Goal: Task Accomplishment & Management: Manage account settings

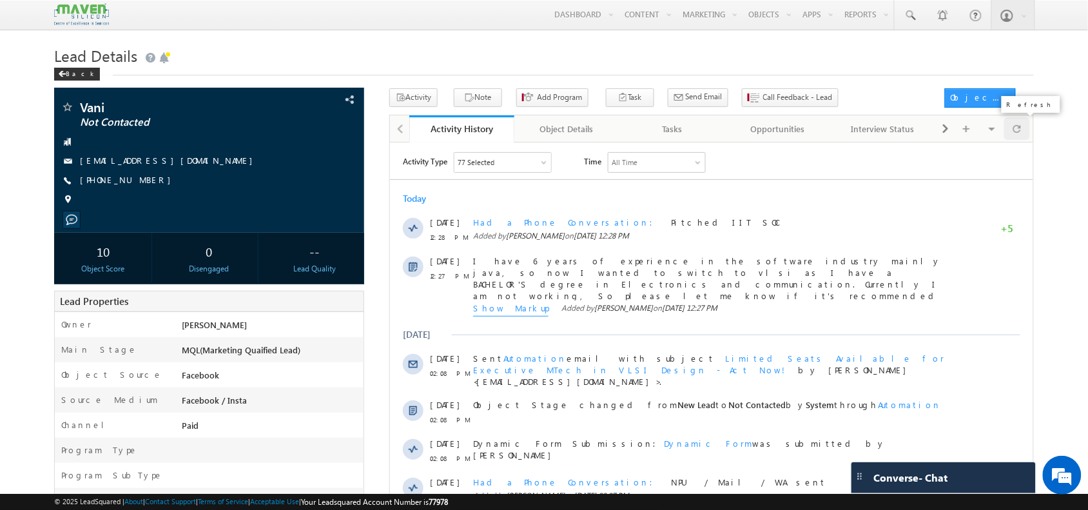
click at [1015, 134] on span at bounding box center [1017, 128] width 8 height 23
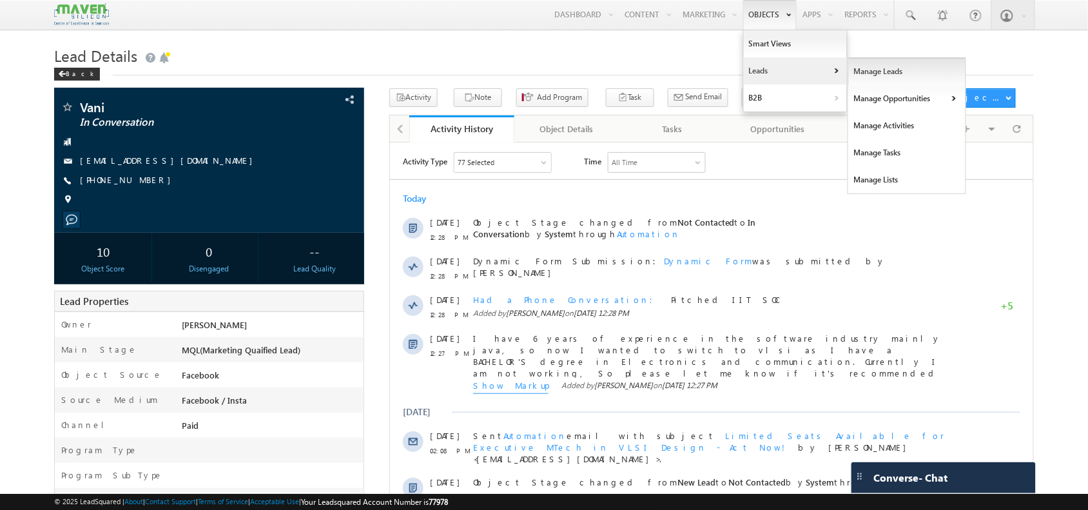
click at [862, 72] on link "Manage Leads" at bounding box center [907, 71] width 118 height 27
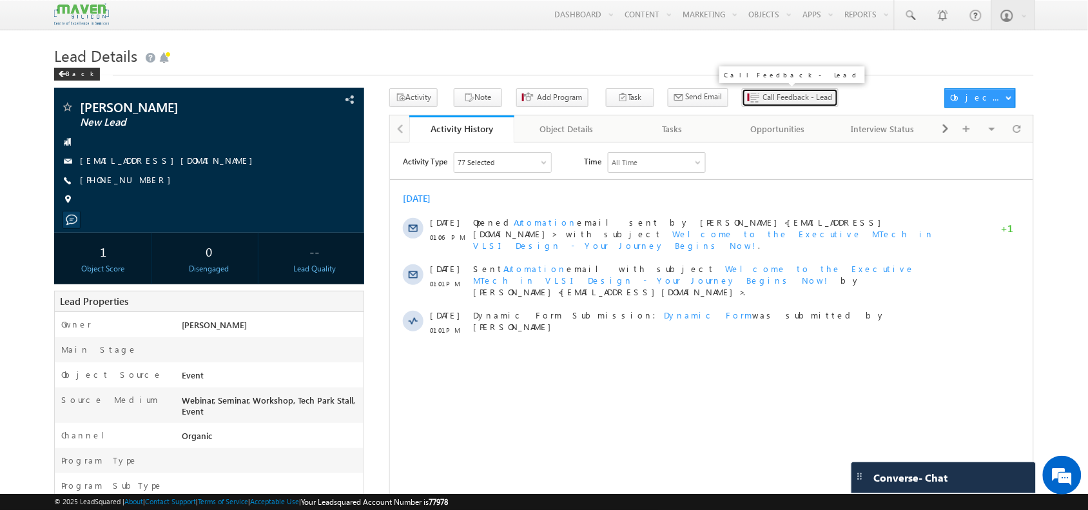
click at [763, 98] on span "Call Feedback - Lead" at bounding box center [798, 98] width 70 height 12
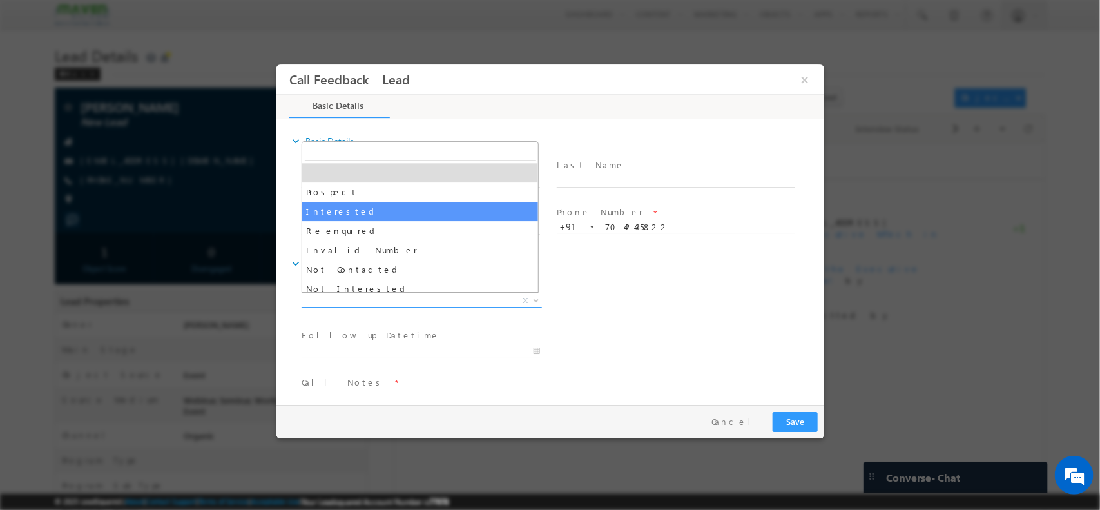
drag, startPoint x: 432, startPoint y: 302, endPoint x: 415, endPoint y: 217, distance: 86.8
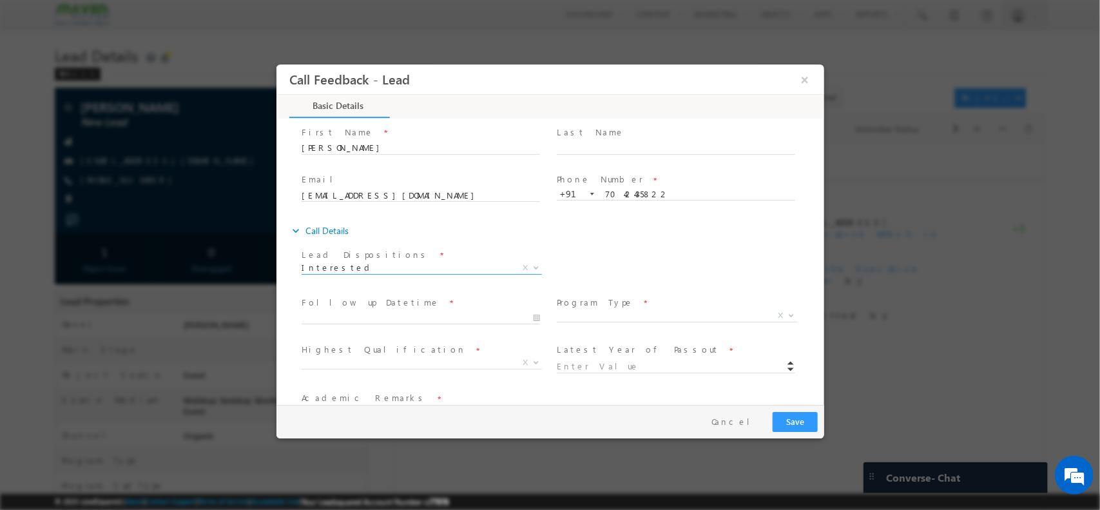
scroll to position [34, 0]
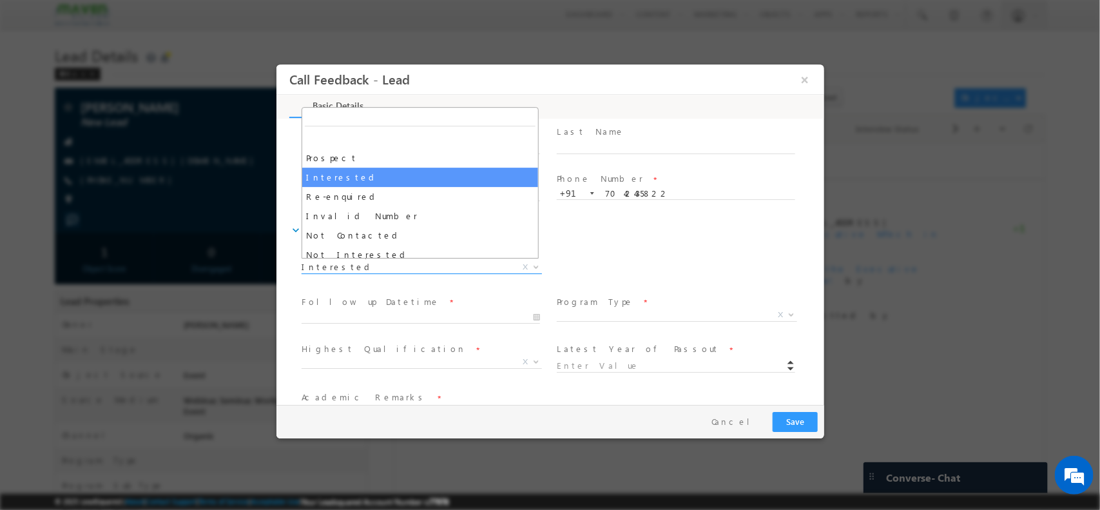
click at [408, 262] on span "Interested" at bounding box center [405, 266] width 209 height 12
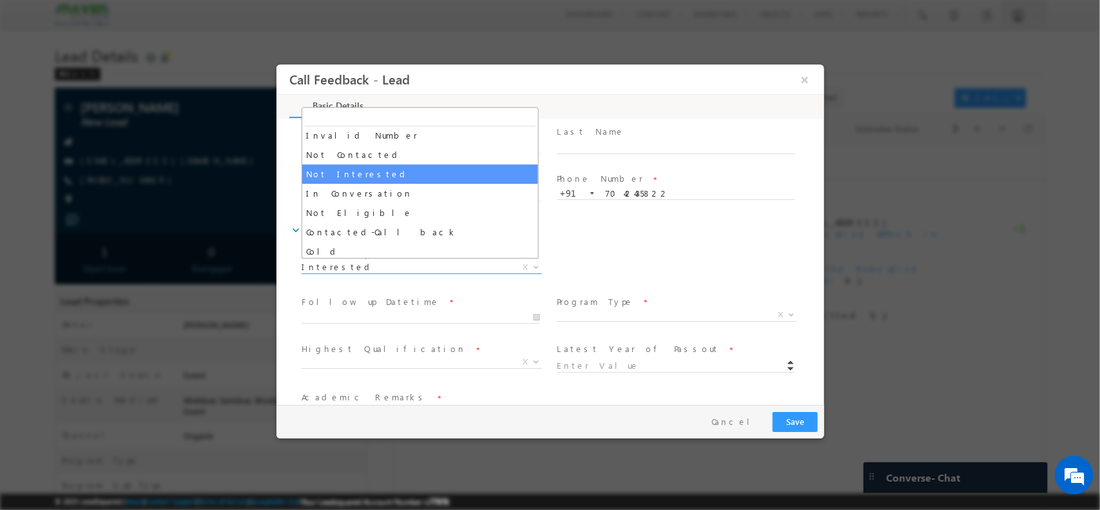
scroll to position [63, 0]
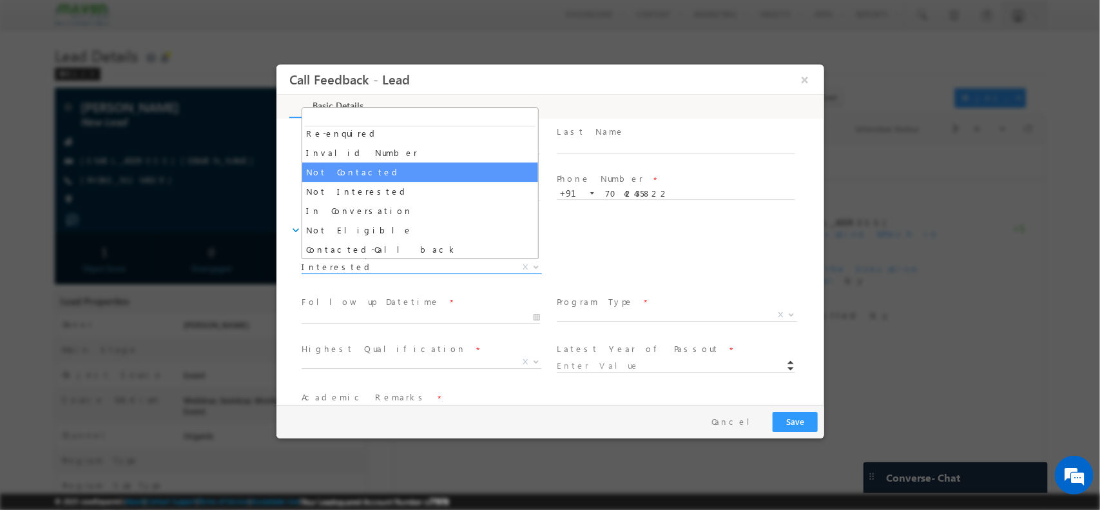
select select "Not Contacted"
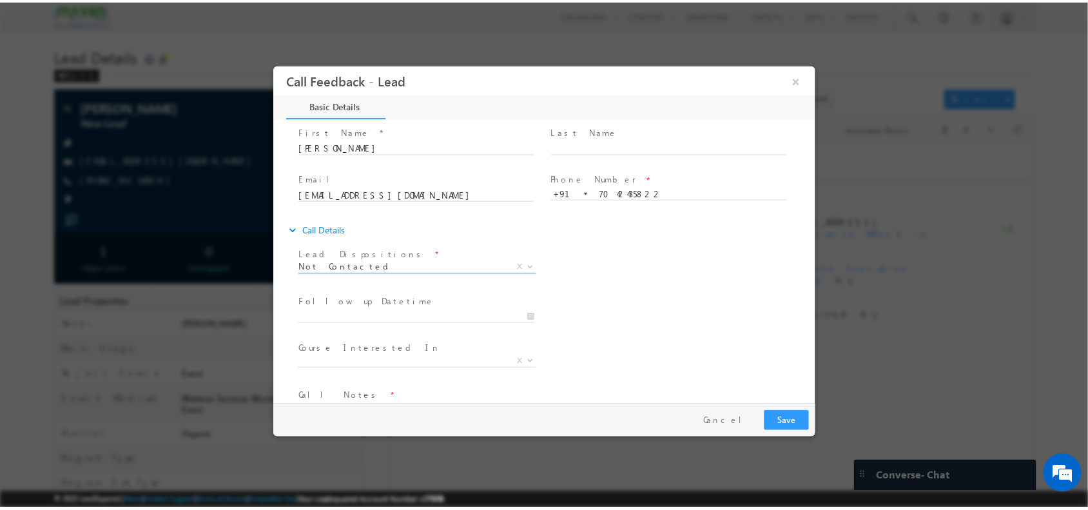
scroll to position [69, 0]
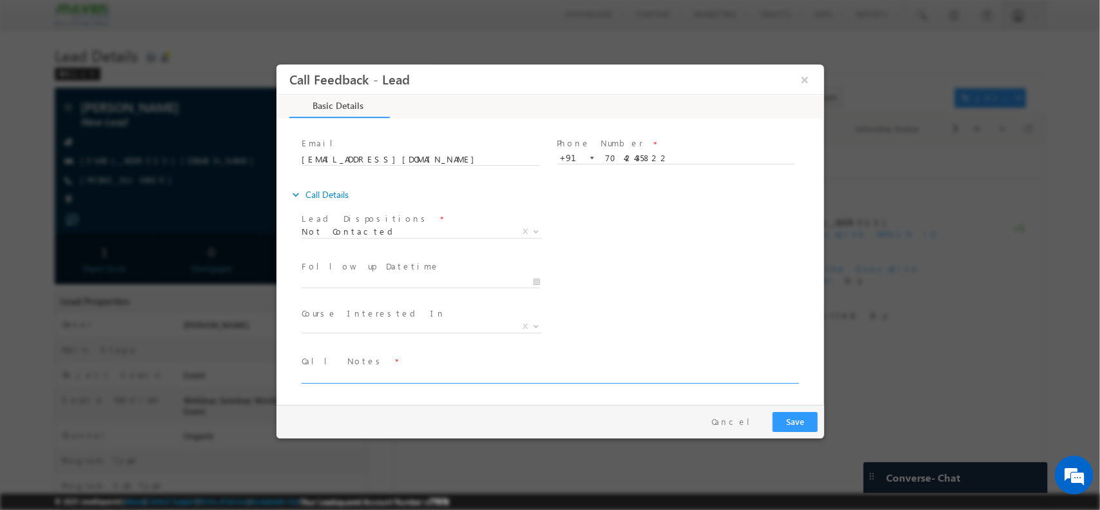
drag, startPoint x: 406, startPoint y: 371, endPoint x: 354, endPoint y: 367, distance: 51.7
click at [354, 368] on textarea at bounding box center [549, 375] width 496 height 15
type textarea "Wants job in maven"
click at [795, 412] on button "Save" at bounding box center [794, 421] width 45 height 20
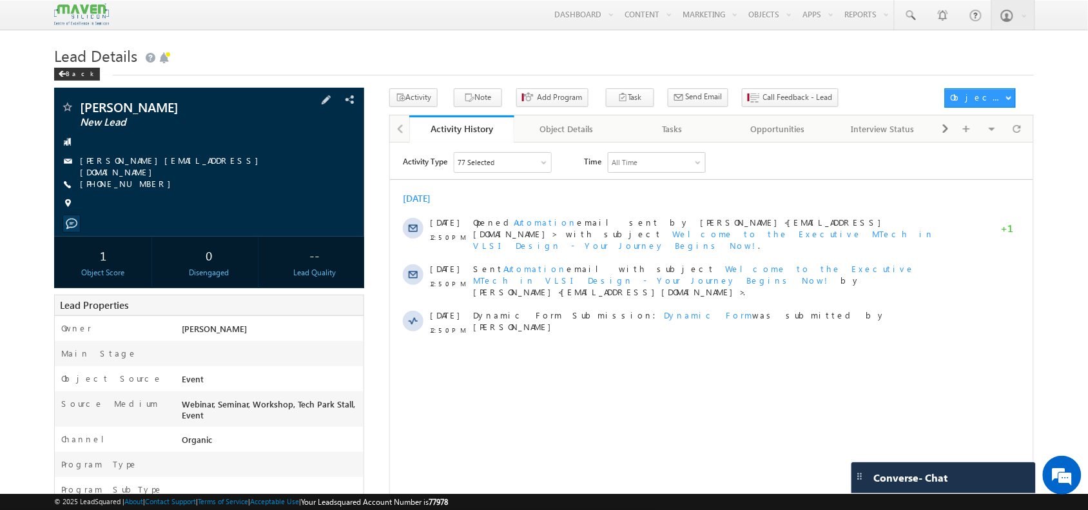
drag, startPoint x: 149, startPoint y: 177, endPoint x: 143, endPoint y: 184, distance: 9.2
click at [143, 184] on div "+91-8925652924" at bounding box center [209, 184] width 296 height 13
copy div "+91-8925652924"
click at [143, 184] on span "+91-8925652924" at bounding box center [128, 184] width 97 height 13
click at [1017, 140] on div at bounding box center [1016, 128] width 25 height 23
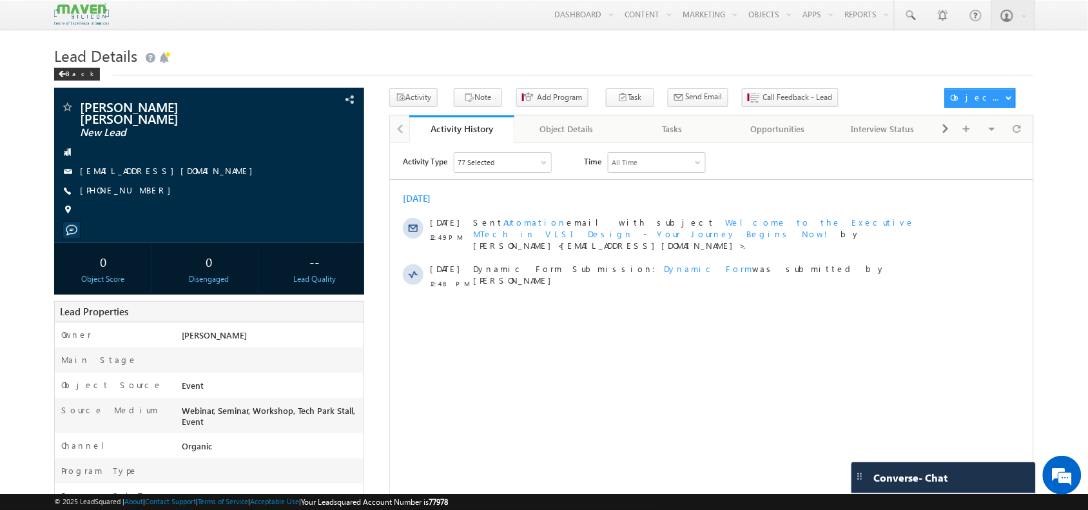
click at [695, 421] on div "Activity Type 77 Selected Select All Sales Activities 1 Sales Activity Opportun…" at bounding box center [710, 312] width 643 height 322
click at [763, 93] on span "Call Feedback - Lead" at bounding box center [798, 98] width 70 height 12
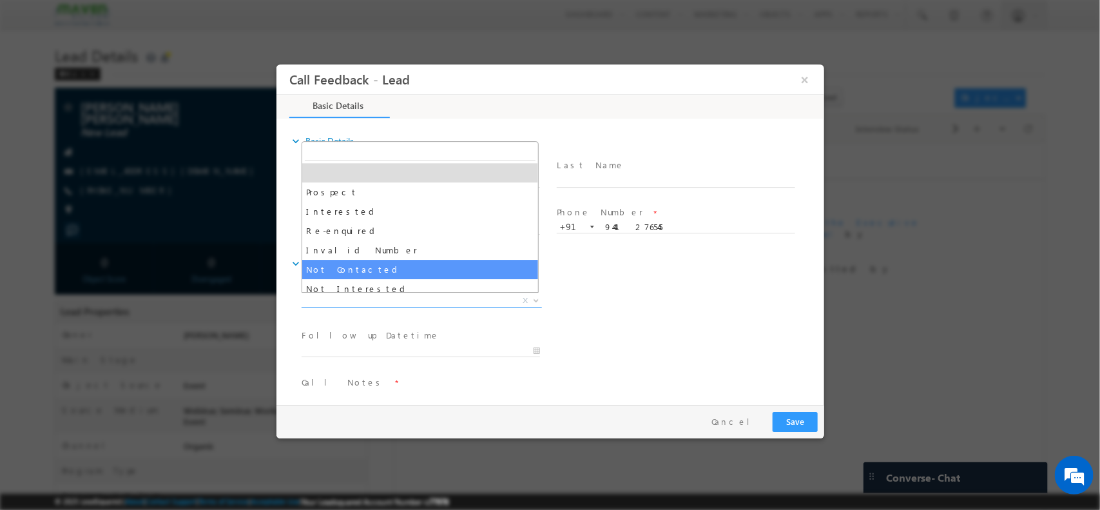
drag, startPoint x: 409, startPoint y: 296, endPoint x: 412, endPoint y: 266, distance: 30.5
select select "Not Contacted"
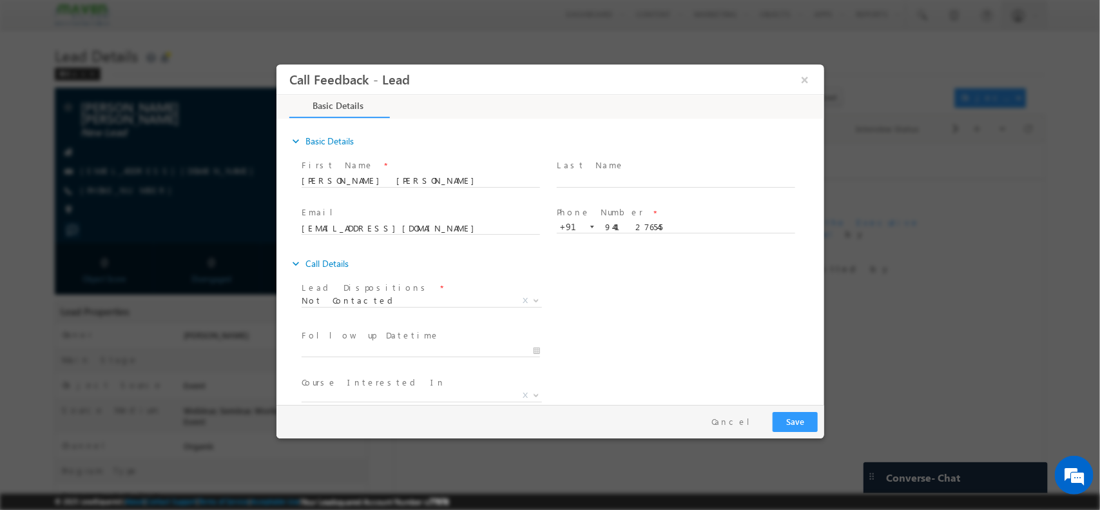
click at [412, 266] on div "expand_more Call Details" at bounding box center [556, 262] width 535 height 23
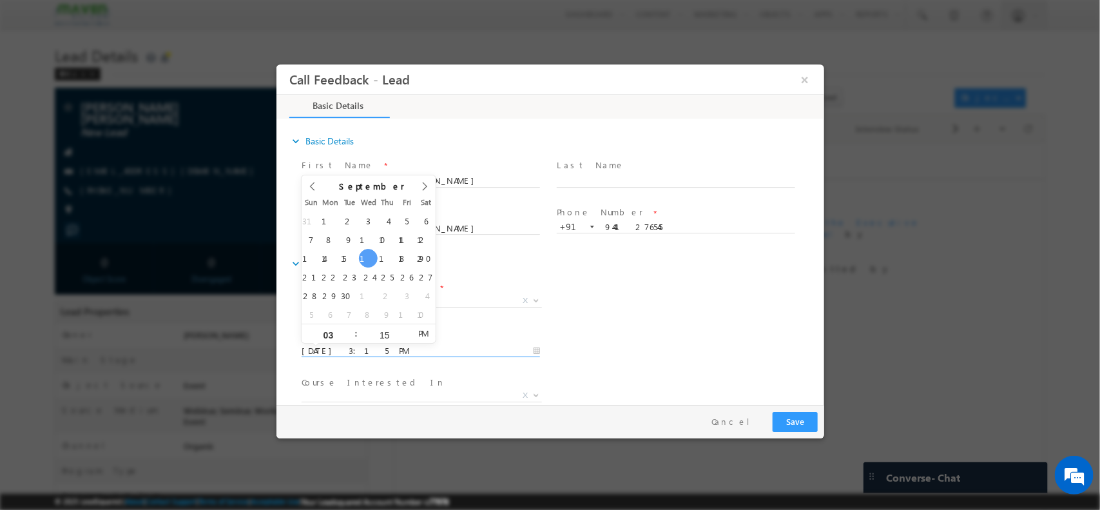
click at [439, 354] on input "17/09/2025 3:15 PM" at bounding box center [420, 350] width 238 height 13
type input "18/09/2025 3:15 PM"
click at [503, 400] on span "Executive M.Tech in VLSI Design Advanced VLSI Design & Verification Course Adva…" at bounding box center [426, 396] width 250 height 15
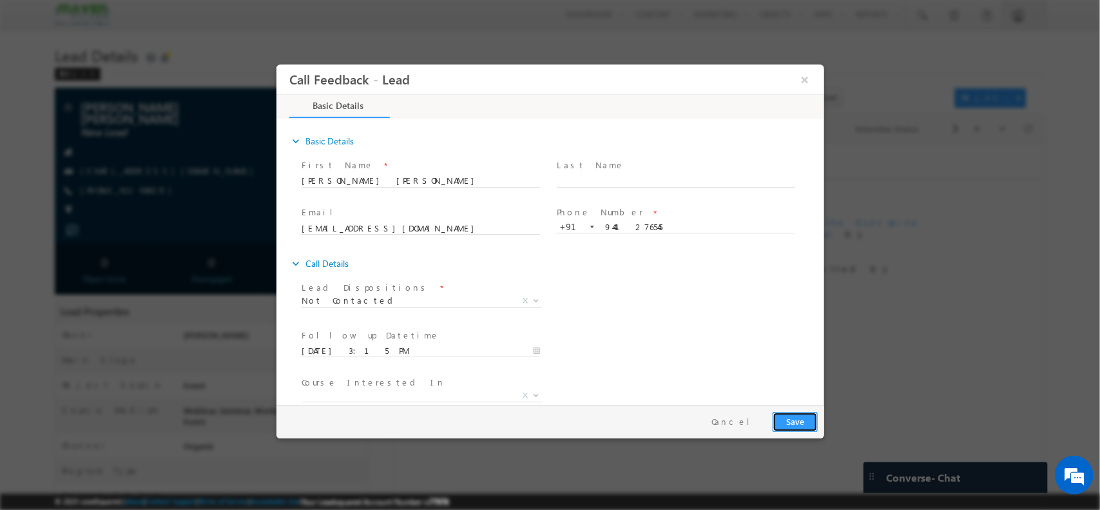
click at [798, 419] on button "Save" at bounding box center [794, 421] width 45 height 20
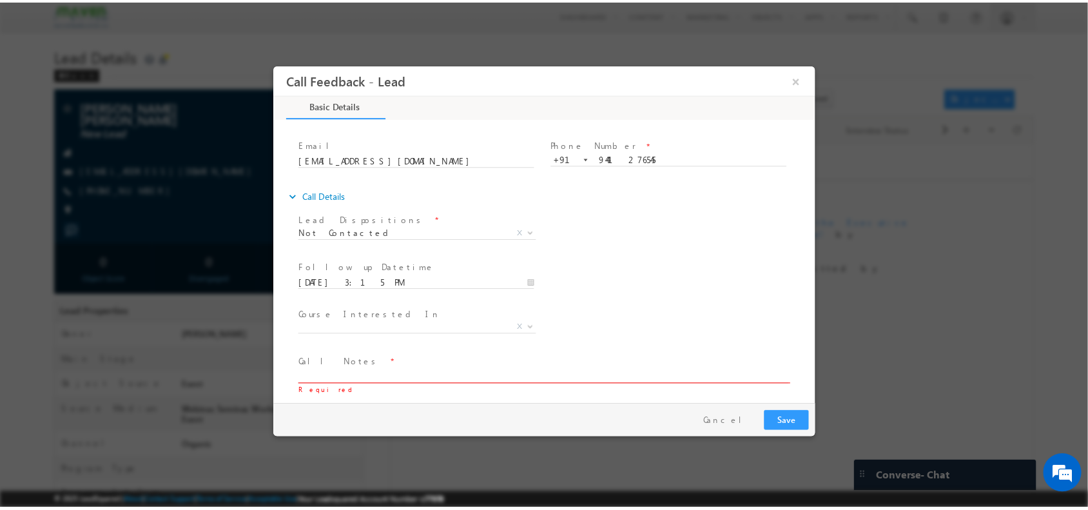
scroll to position [69, 0]
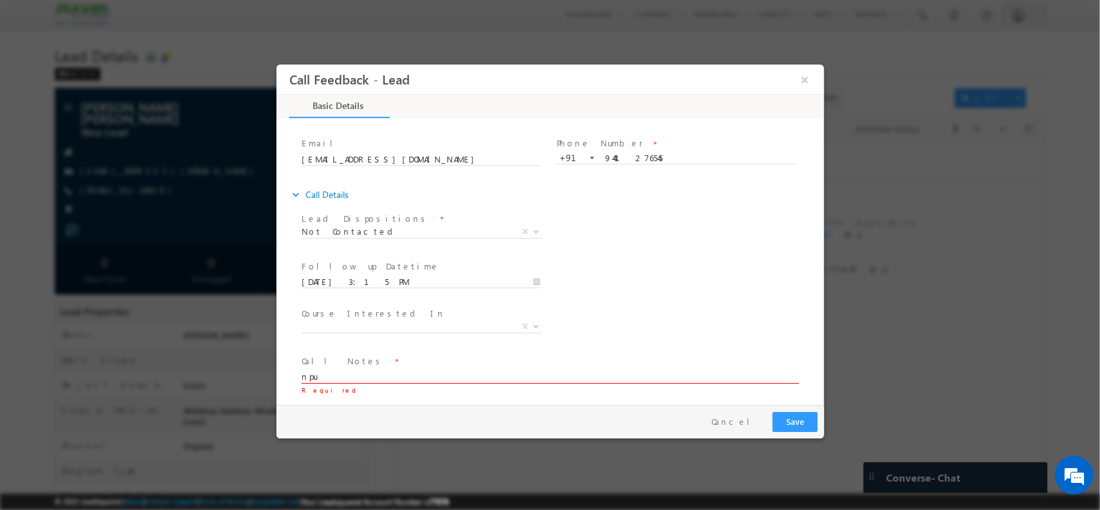
type textarea "npu"
click at [799, 412] on button "Save" at bounding box center [794, 421] width 45 height 20
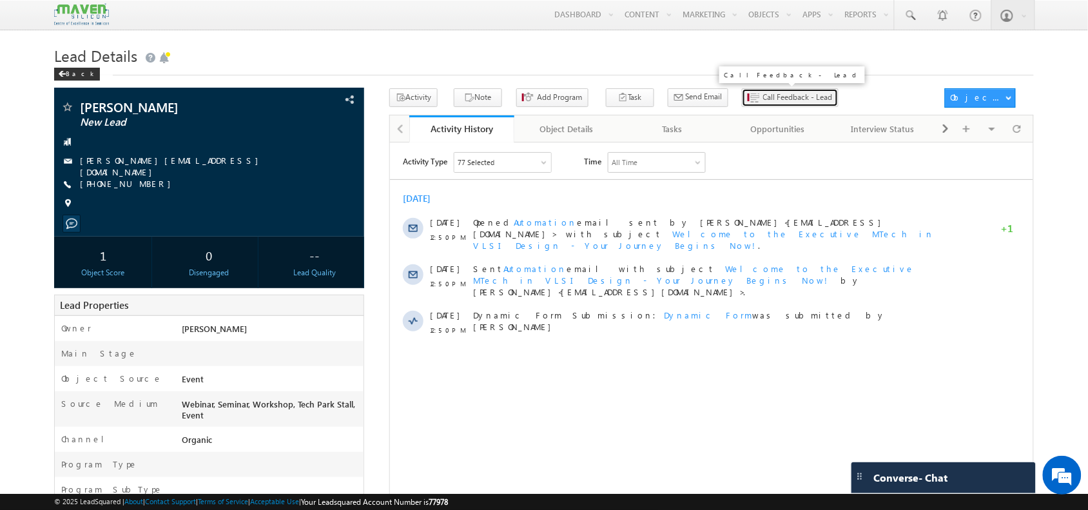
click at [763, 94] on span "Call Feedback - Lead" at bounding box center [798, 98] width 70 height 12
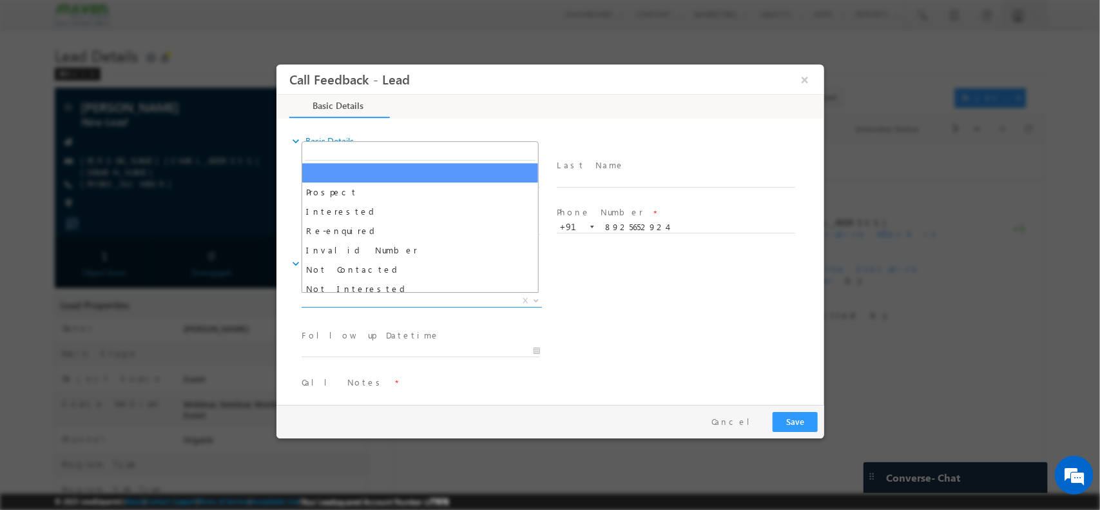
click at [447, 295] on span "X" at bounding box center [421, 300] width 240 height 13
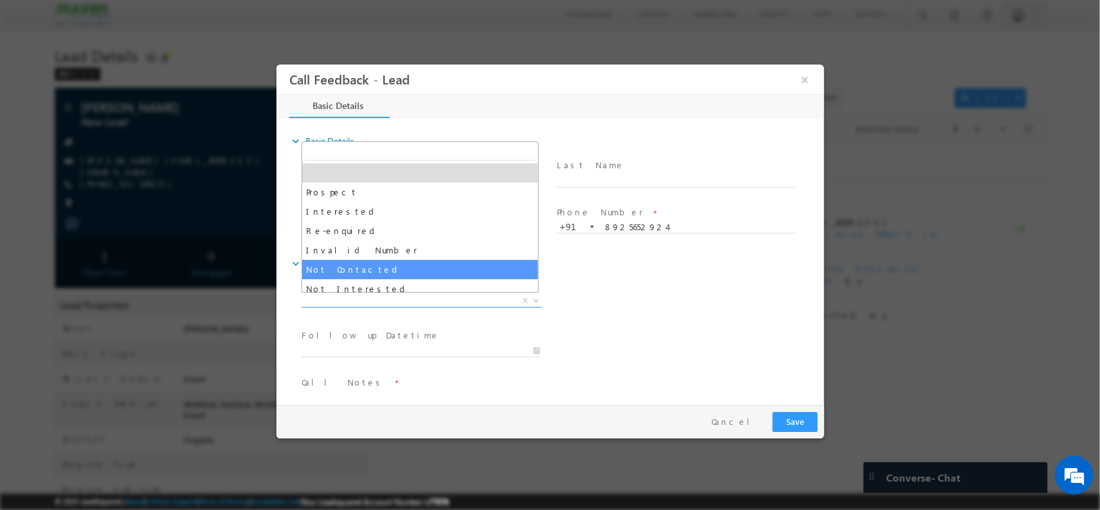
select select "Not Contacted"
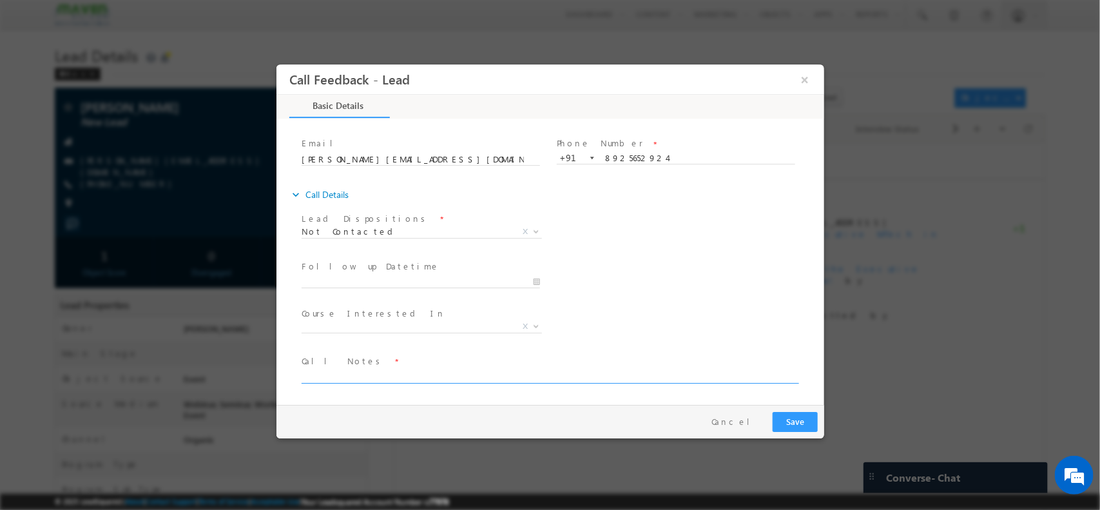
click at [363, 375] on textarea at bounding box center [549, 375] width 496 height 15
type textarea "P"
type textarea "NPU"
click at [798, 416] on button "Save" at bounding box center [794, 421] width 45 height 20
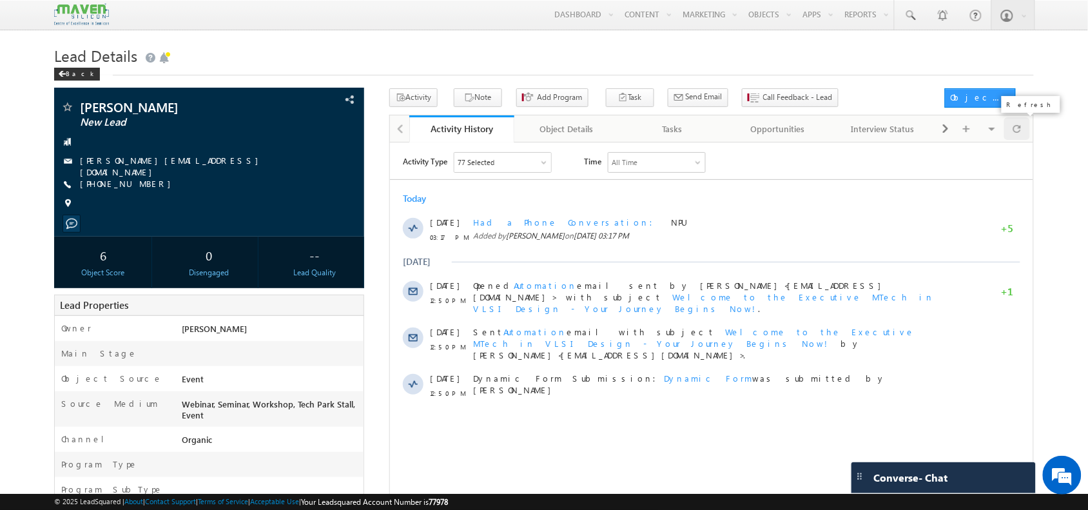
click at [1013, 133] on span at bounding box center [1017, 128] width 8 height 23
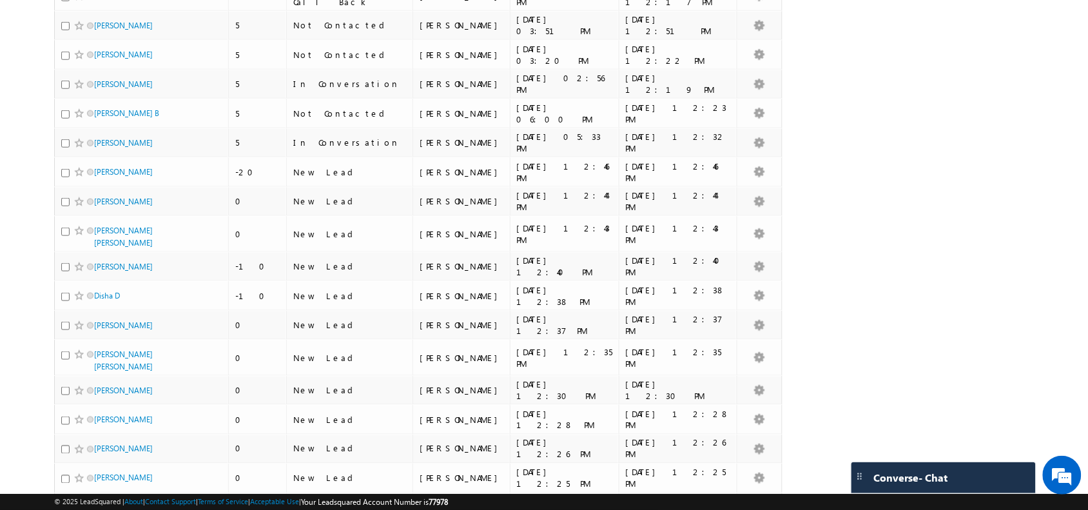
drag, startPoint x: 102, startPoint y: 282, endPoint x: 0, endPoint y: 250, distance: 106.8
click at [0, 250] on body "Menu [GEOGRAPHIC_DATA] lsq6@ maven -sili con.c om" at bounding box center [544, 148] width 1088 height 891
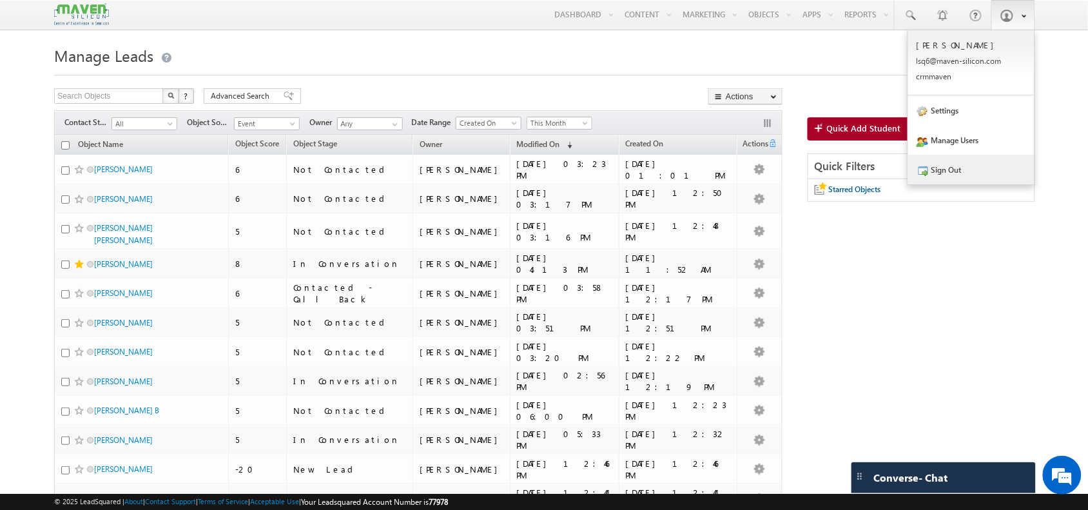
click at [953, 168] on link "Sign Out" at bounding box center [971, 170] width 126 height 30
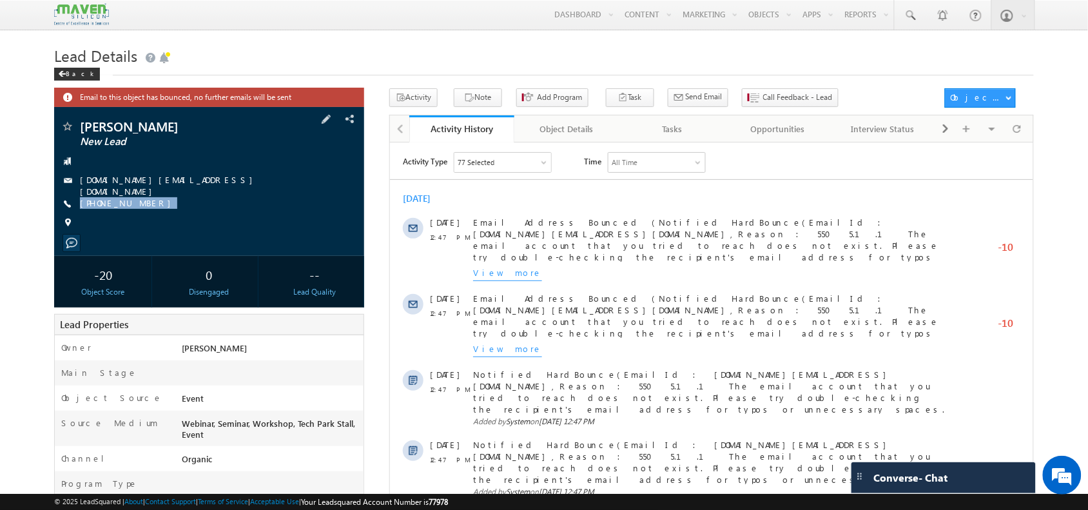
drag, startPoint x: 148, startPoint y: 193, endPoint x: 147, endPoint y: 209, distance: 16.2
click at [147, 209] on div "Sri Balaji New Lead 230390.eu@rmkec.ac.in +91-9952885585" at bounding box center [209, 178] width 296 height 116
copy div "+91-9952885585"
click at [1017, 137] on span at bounding box center [1017, 128] width 8 height 23
click at [1025, 134] on div at bounding box center [1016, 128] width 25 height 23
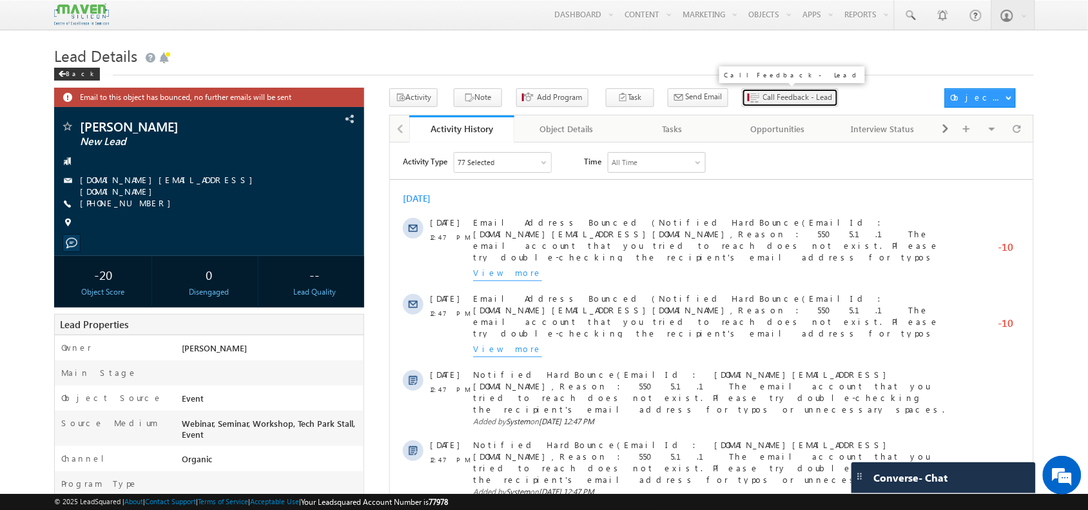
click at [746, 104] on button "Call Feedback - Lead" at bounding box center [790, 97] width 97 height 19
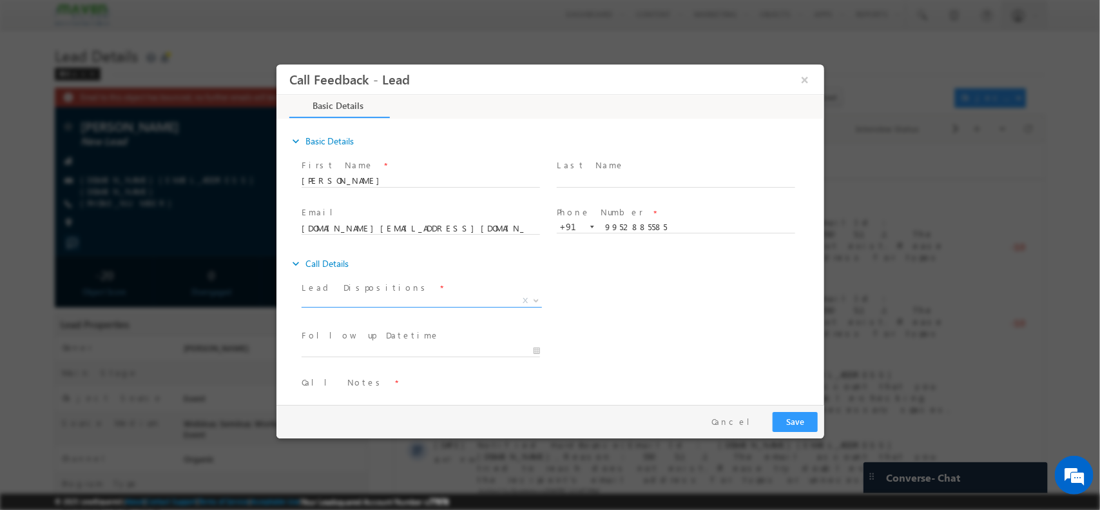
click at [366, 295] on span "X" at bounding box center [421, 300] width 240 height 13
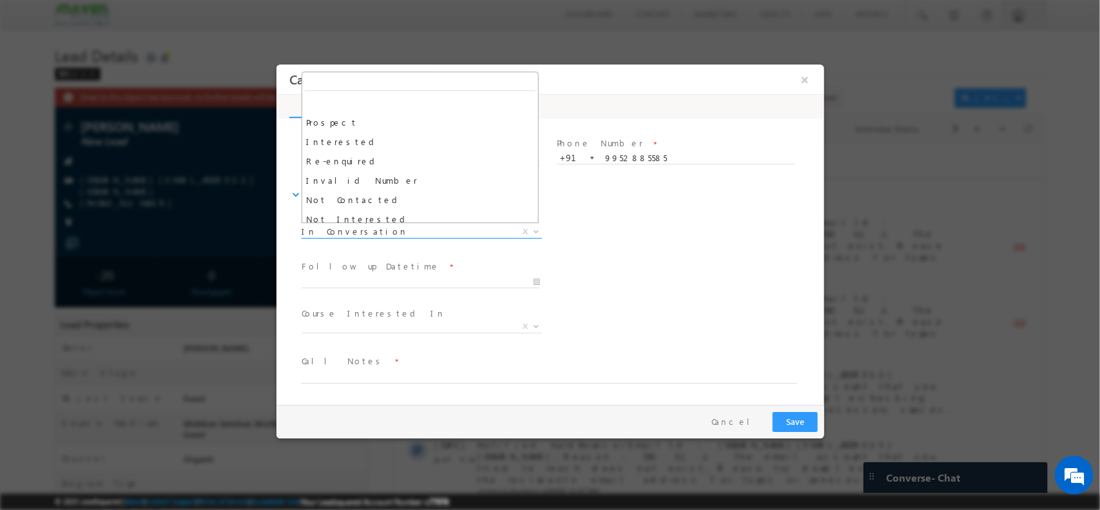
click at [381, 228] on span "In Conversation" at bounding box center [405, 231] width 209 height 12
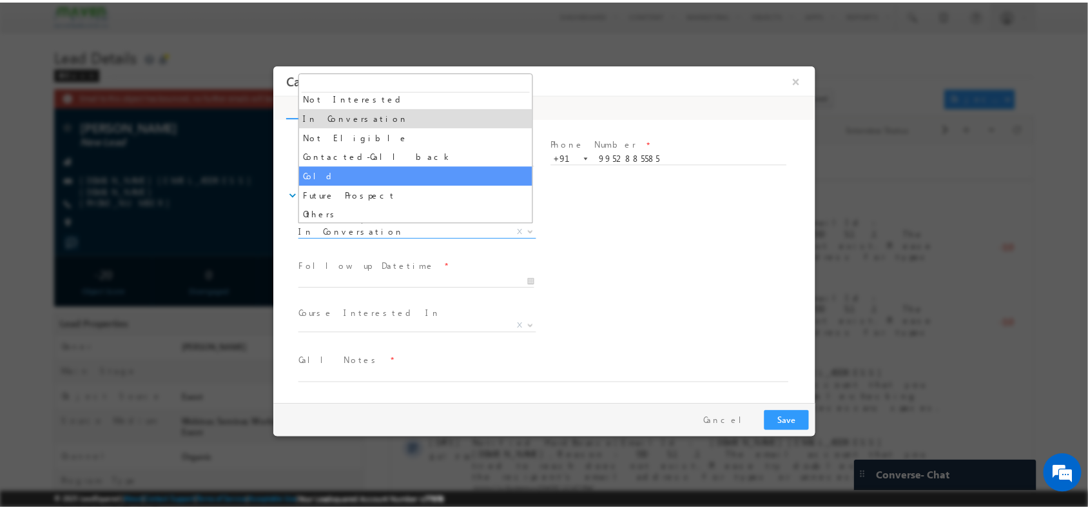
scroll to position [122, 0]
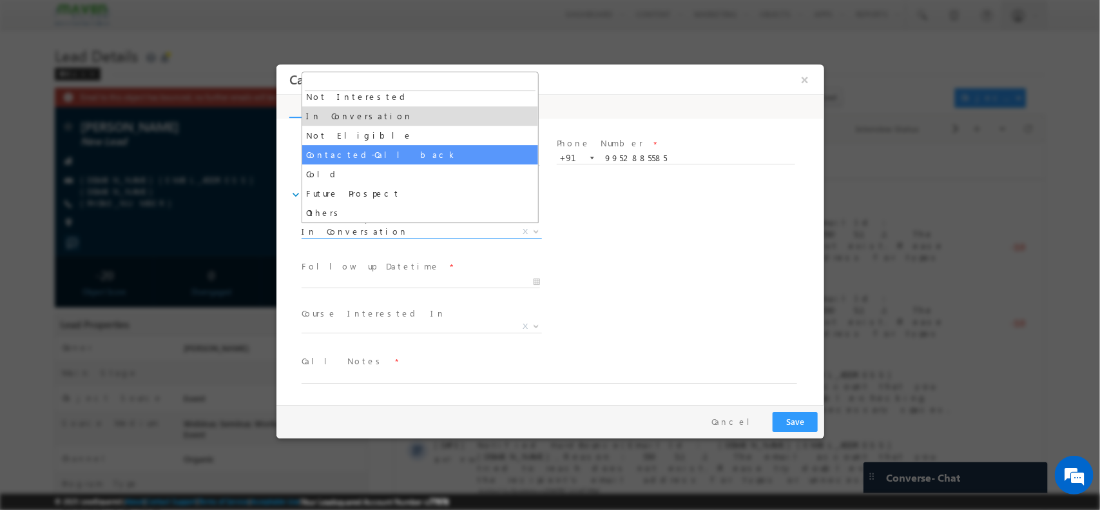
select select "Contacted-Call back"
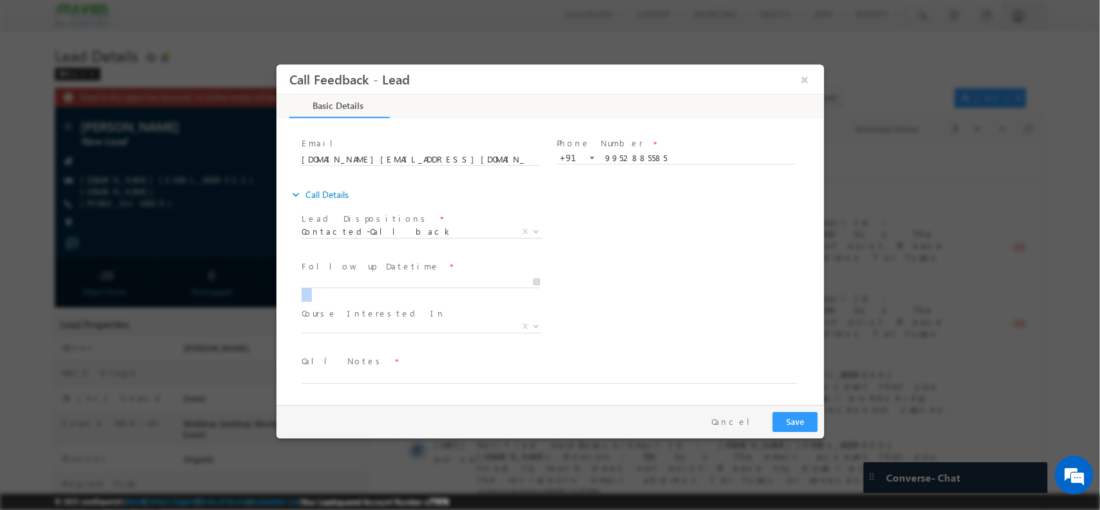
drag, startPoint x: 399, startPoint y: 291, endPoint x: 381, endPoint y: 286, distance: 19.0
click at [381, 286] on span at bounding box center [426, 282] width 250 height 14
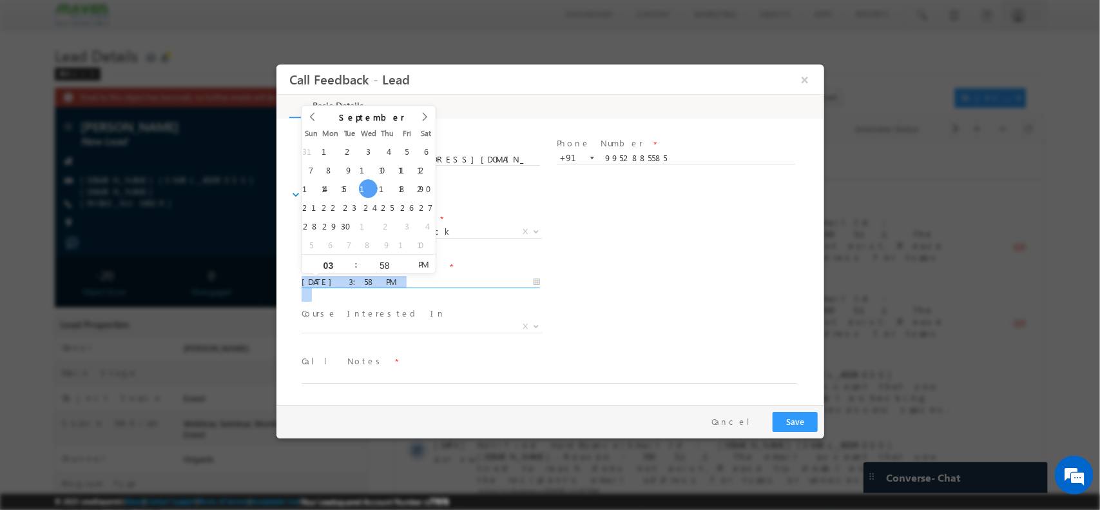
click at [381, 286] on input "17/09/2025 3:58 PM" at bounding box center [420, 281] width 238 height 13
type input "18/09/2025 3:59 PM"
type input "59"
click at [405, 256] on span at bounding box center [406, 259] width 9 height 10
type input "18/09/2025 4:00 PM"
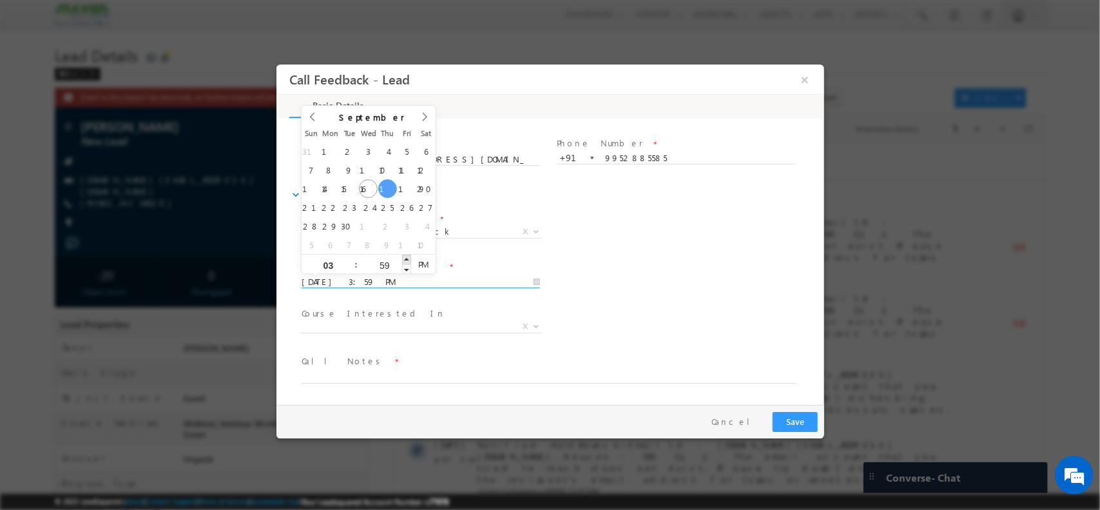
type input "04"
type input "00"
click at [405, 256] on span at bounding box center [406, 259] width 9 height 10
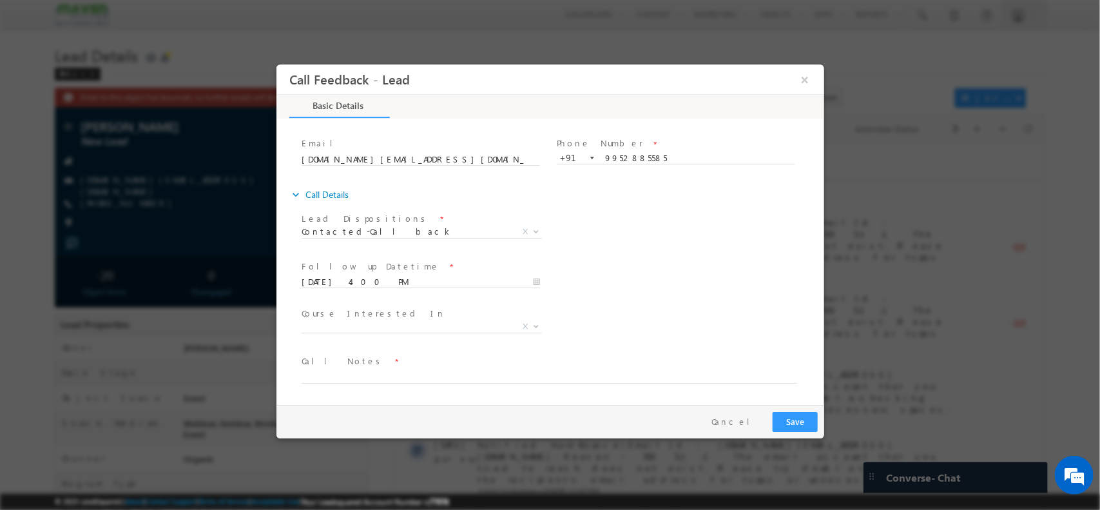
click at [407, 316] on span "Course Interested In *" at bounding box center [420, 313] width 238 height 14
drag, startPoint x: 398, startPoint y: 392, endPoint x: 373, endPoint y: 378, distance: 28.5
click at [373, 378] on span at bounding box center [554, 375] width 507 height 15
click at [373, 378] on textarea at bounding box center [549, 375] width 496 height 15
type textarea "N"
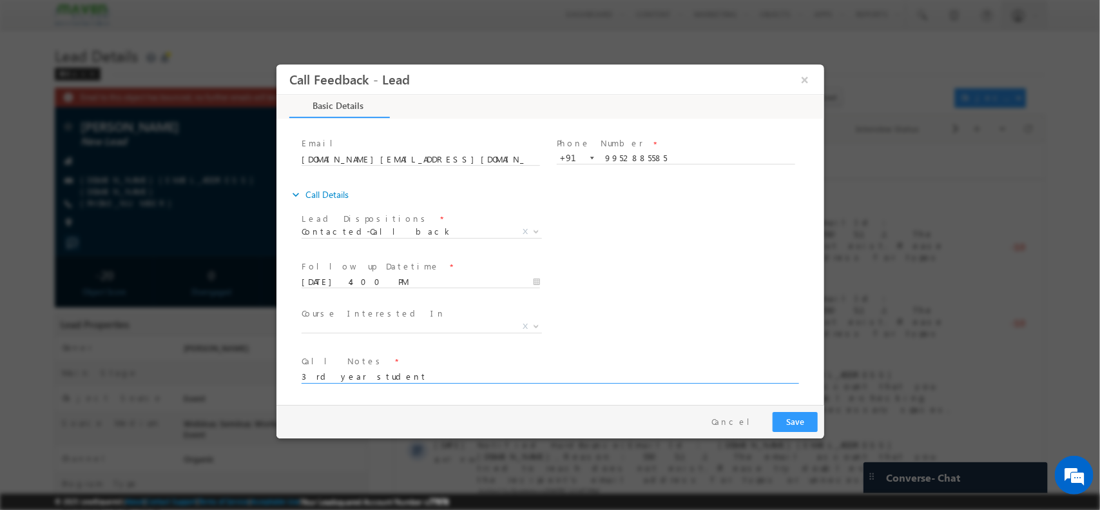
type textarea "3 rd year student"
click at [793, 411] on button "Save" at bounding box center [794, 421] width 45 height 20
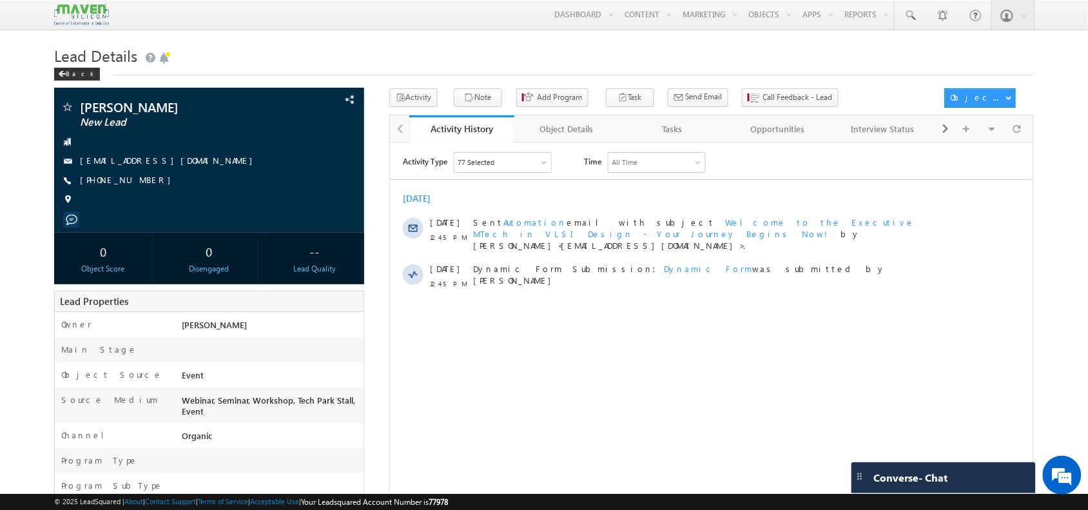
scroll to position [1, 0]
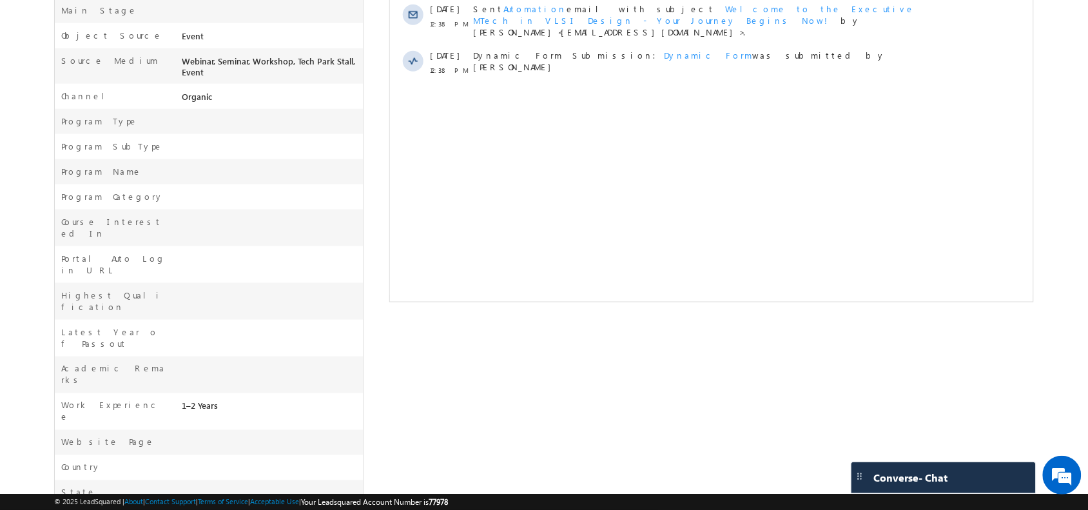
scroll to position [376, 0]
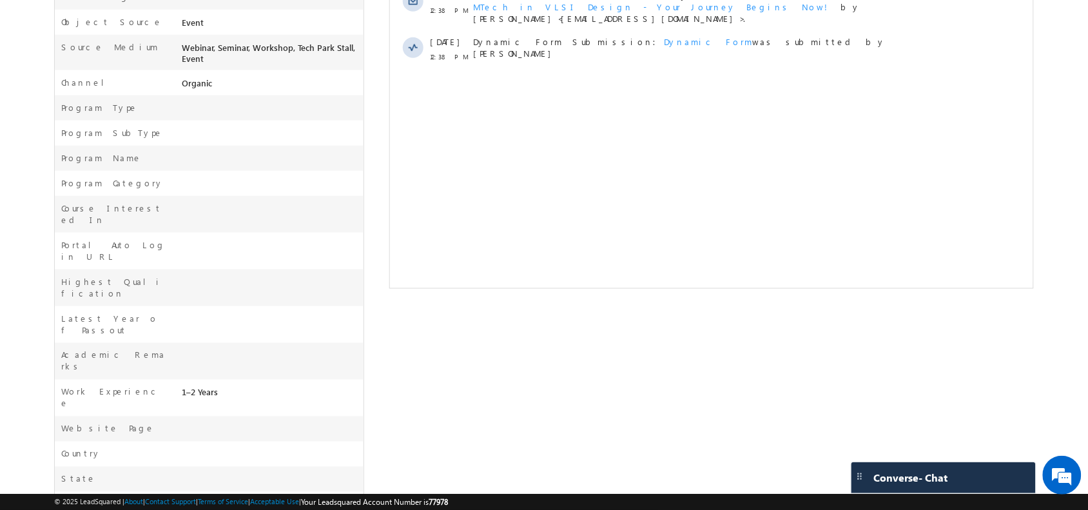
click at [630, 288] on div at bounding box center [711, 27] width 644 height 523
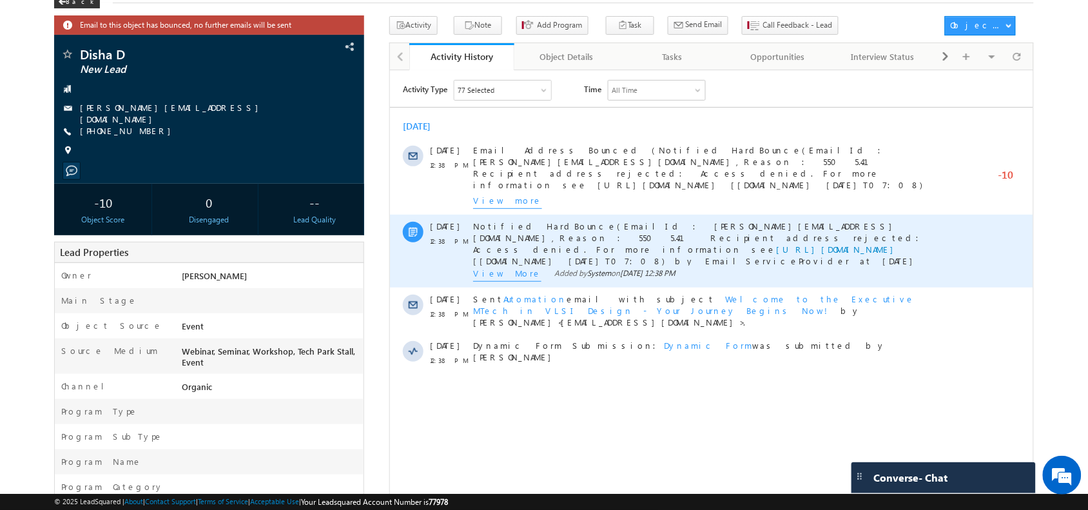
scroll to position [0, 0]
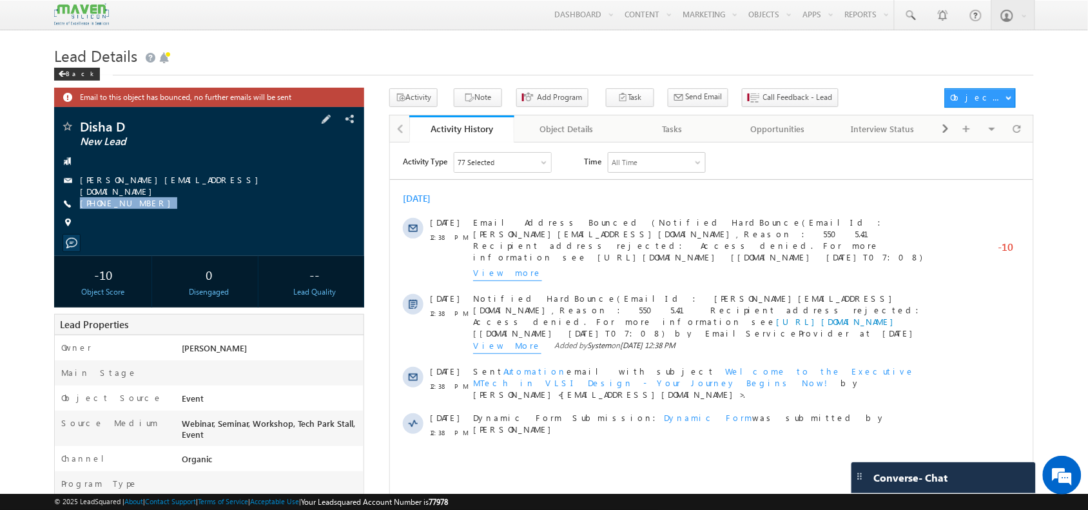
drag, startPoint x: 151, startPoint y: 203, endPoint x: 146, endPoint y: 210, distance: 9.2
click at [146, 210] on div "Disha D New Lead [PERSON_NAME][EMAIL_ADDRESS][DOMAIN_NAME] [PHONE_NUMBER]" at bounding box center [209, 178] width 296 height 116
copy div "[PHONE_NUMBER]"
click at [146, 210] on div "Disha D New Lead [PERSON_NAME][EMAIL_ADDRESS][DOMAIN_NAME] [PHONE_NUMBER]" at bounding box center [209, 178] width 296 height 116
